Goal: Information Seeking & Learning: Learn about a topic

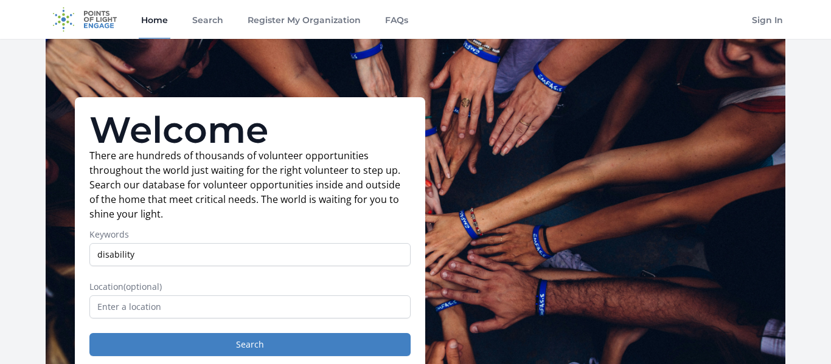
type input "disability"
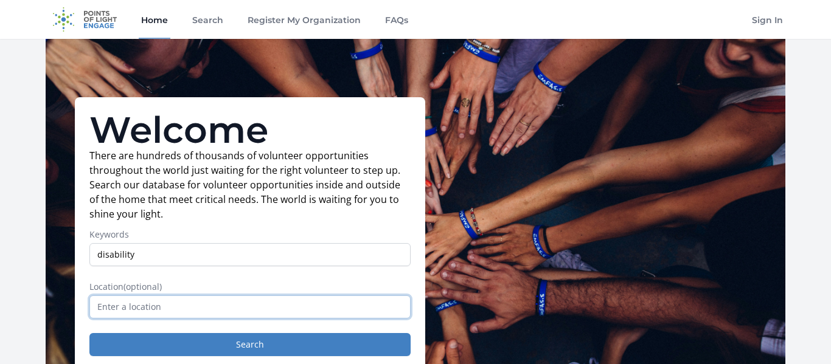
click at [201, 305] on input "text" at bounding box center [249, 307] width 321 height 23
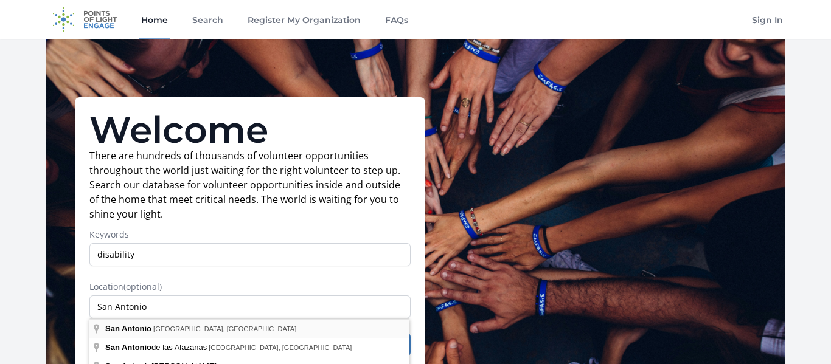
type input "San Antonio, TX, USA"
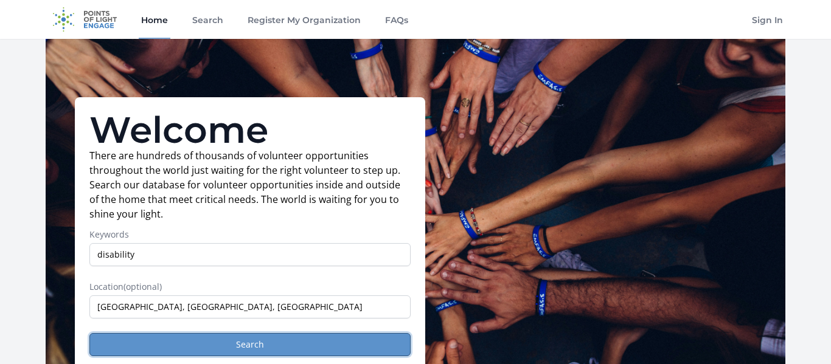
click at [178, 342] on button "Search" at bounding box center [249, 344] width 321 height 23
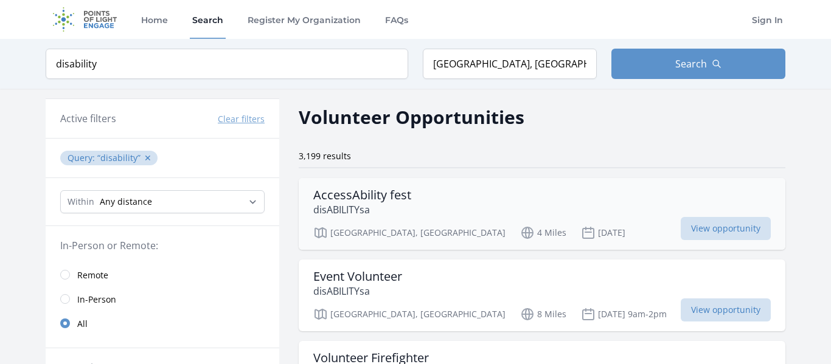
click at [396, 198] on h3 "AccessAbility fest" at bounding box center [362, 195] width 98 height 15
drag, startPoint x: 162, startPoint y: 66, endPoint x: 29, endPoint y: 44, distance: 134.5
click at [29, 44] on div "Keyword disability Location San Antonio, TX, USA Search" at bounding box center [415, 64] width 778 height 50
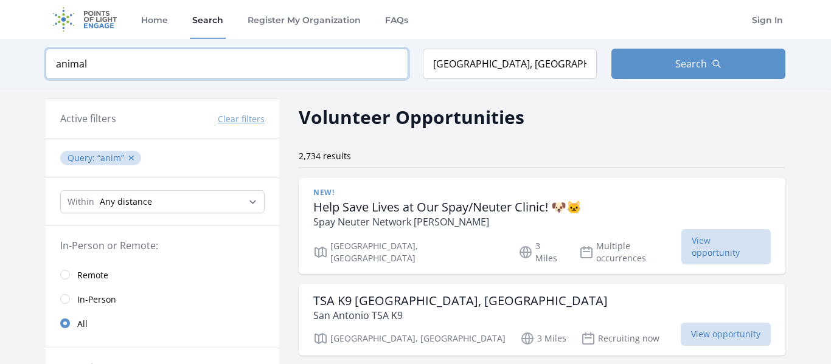
click button "submit" at bounding box center [0, 0] width 0 height 0
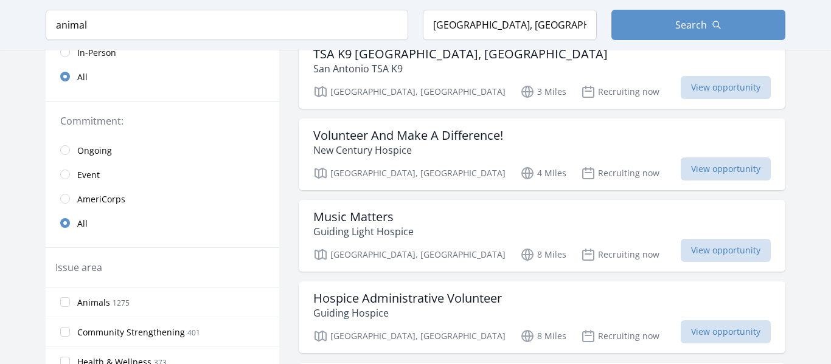
scroll to position [245, 0]
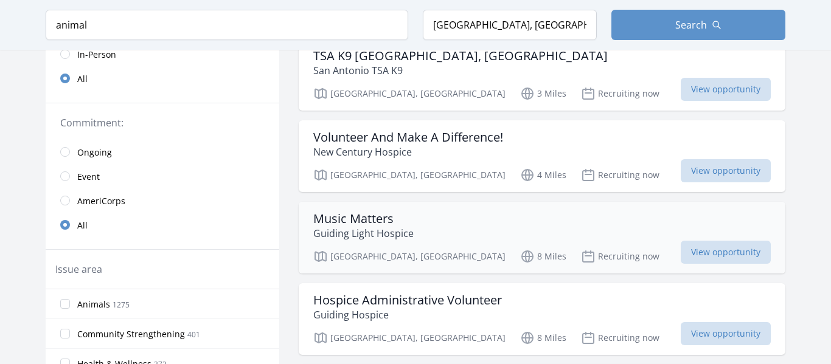
click at [396, 226] on p "Guiding Light Hospice" at bounding box center [363, 233] width 100 height 15
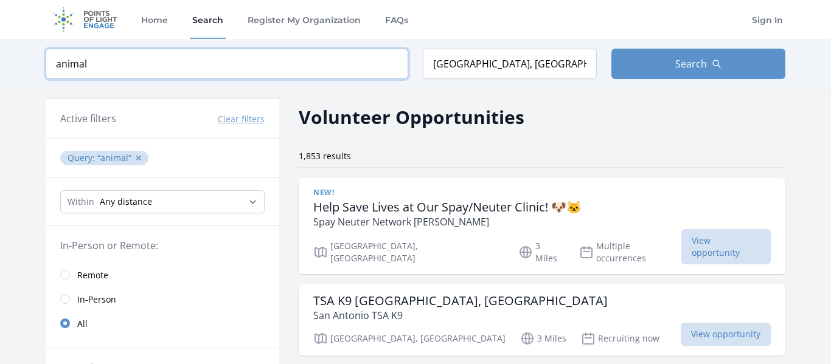
drag, startPoint x: 156, startPoint y: 71, endPoint x: 0, endPoint y: 47, distance: 158.0
click at [0, 47] on div "Keyword animal Location San Antonio, TX, USA Search" at bounding box center [415, 64] width 831 height 50
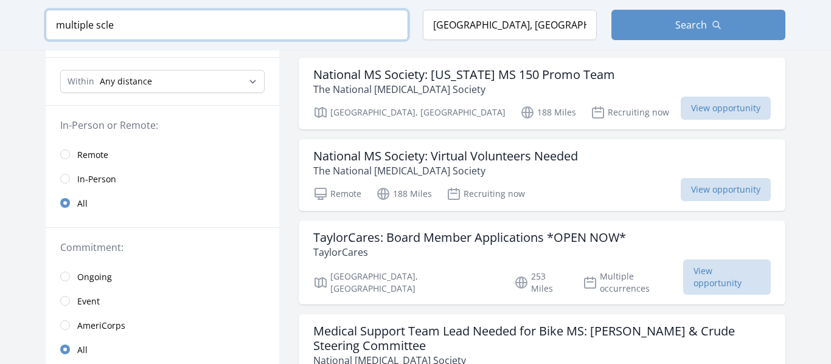
scroll to position [120, 0]
type input "multiple scle"
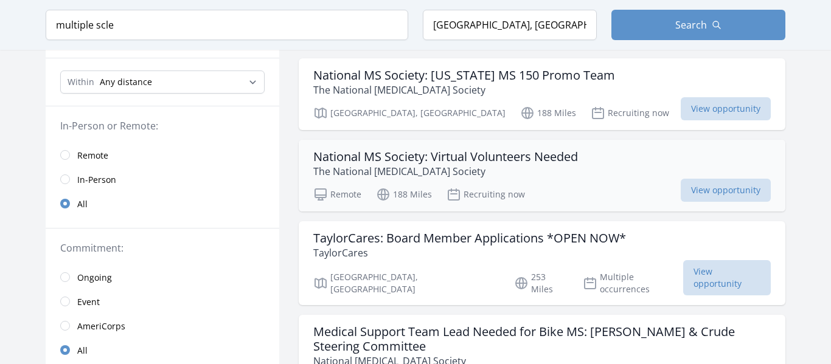
click at [524, 160] on h3 "National MS Society: Virtual Volunteers Needed" at bounding box center [445, 157] width 265 height 15
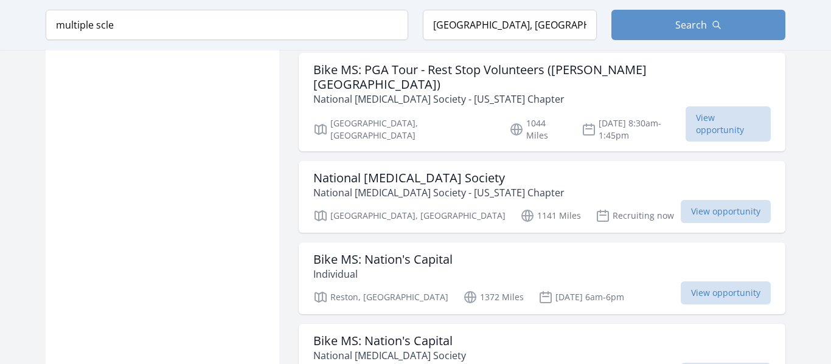
scroll to position [936, 0]
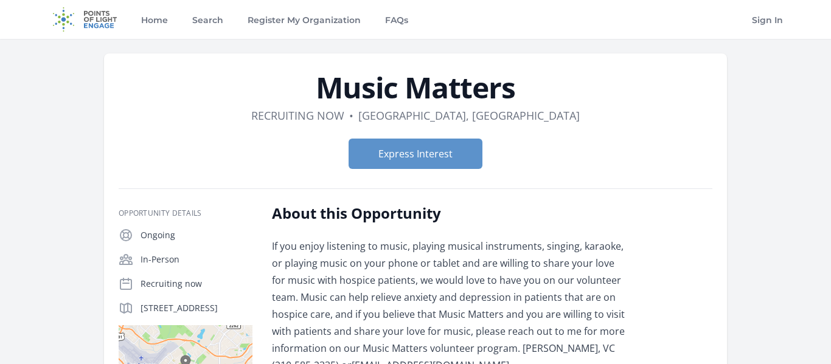
click at [396, 224] on div "About this Opportunity If you enjoy listening to music, playing musical instrum…" at bounding box center [450, 289] width 356 height 170
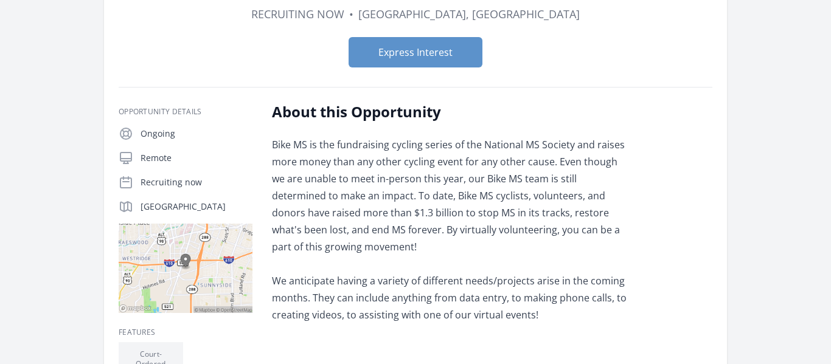
scroll to position [148, 0]
